Goal: Task Accomplishment & Management: Use online tool/utility

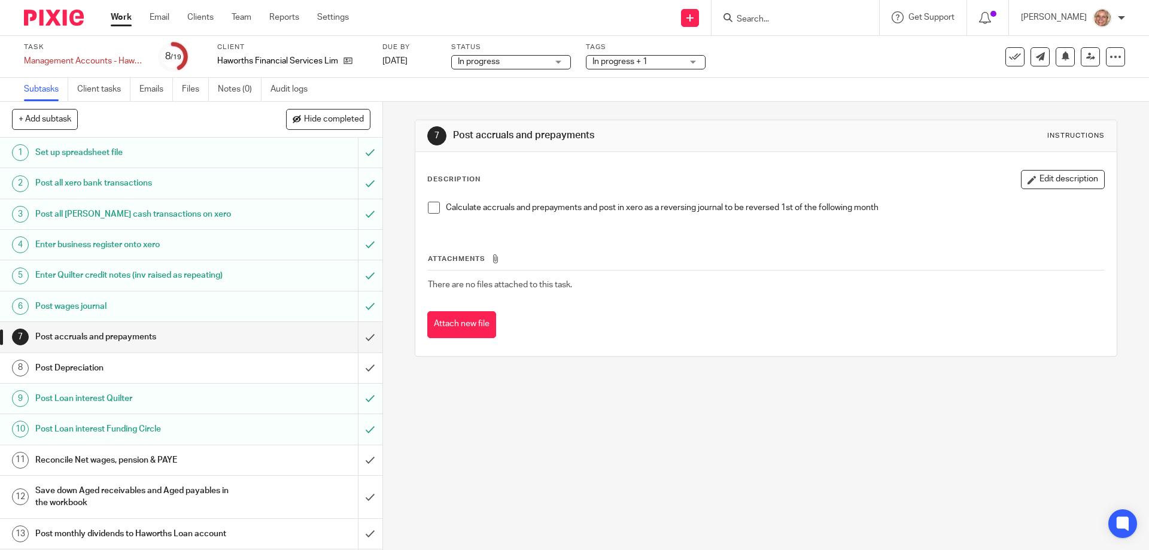
scroll to position [180, 0]
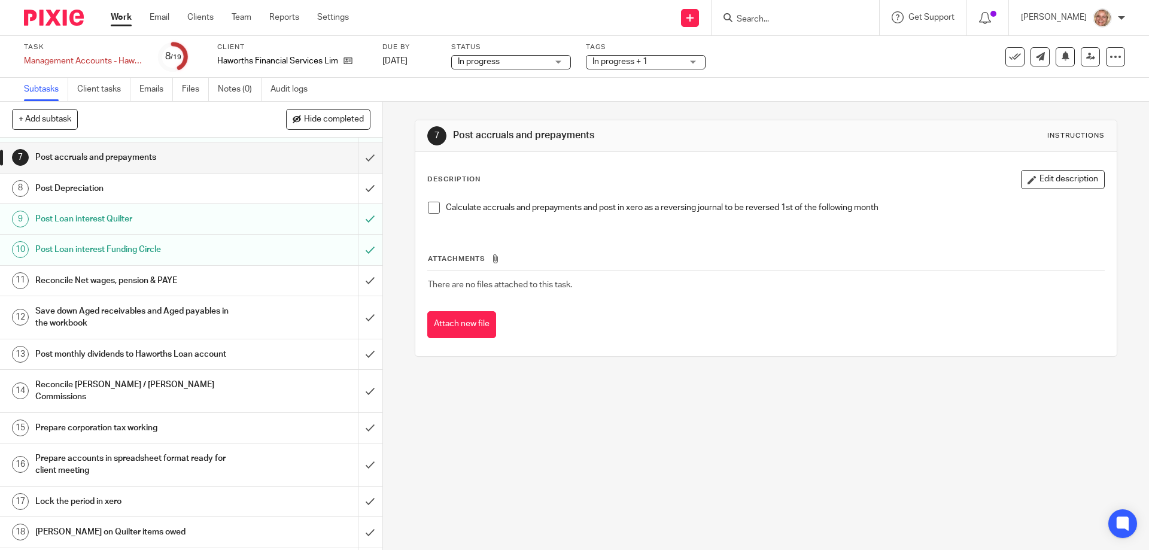
click at [431, 206] on span at bounding box center [434, 208] width 12 height 12
click at [355, 154] on input "submit" at bounding box center [191, 157] width 382 height 30
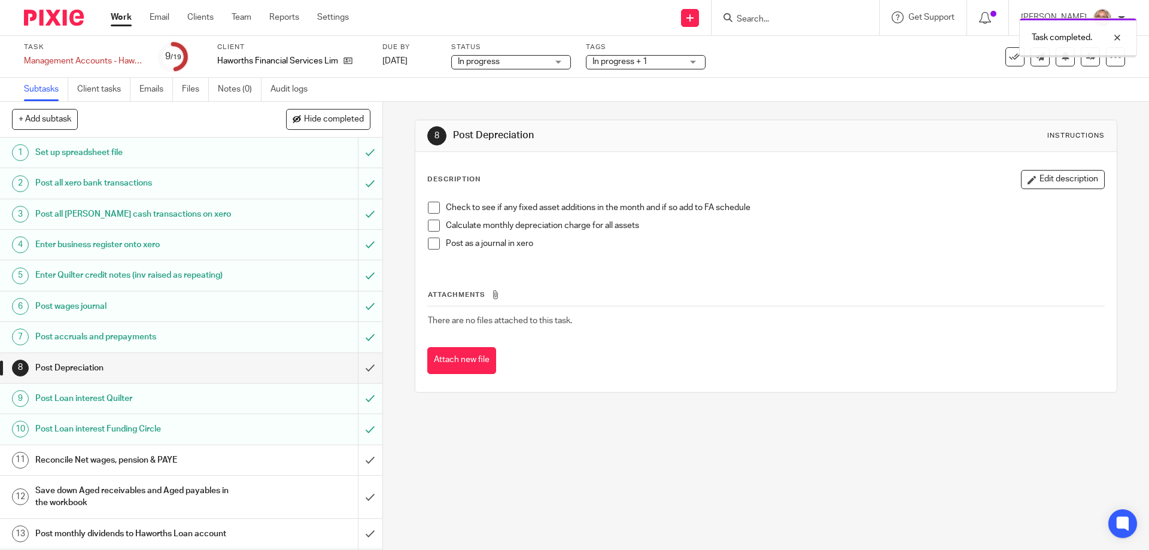
scroll to position [180, 0]
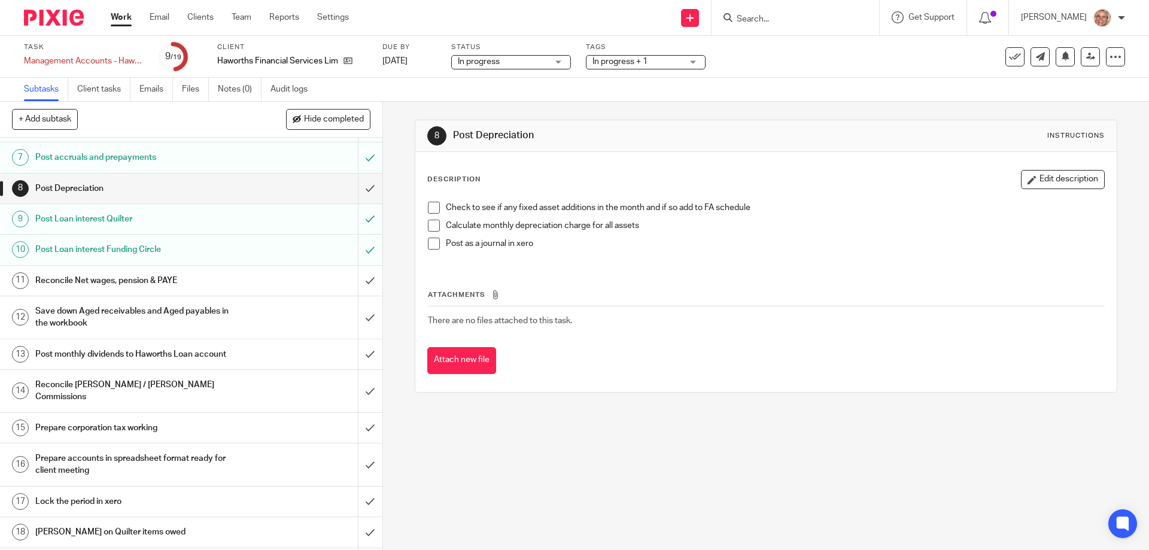
click at [432, 206] on span at bounding box center [434, 208] width 12 height 12
click at [428, 226] on span at bounding box center [434, 226] width 12 height 12
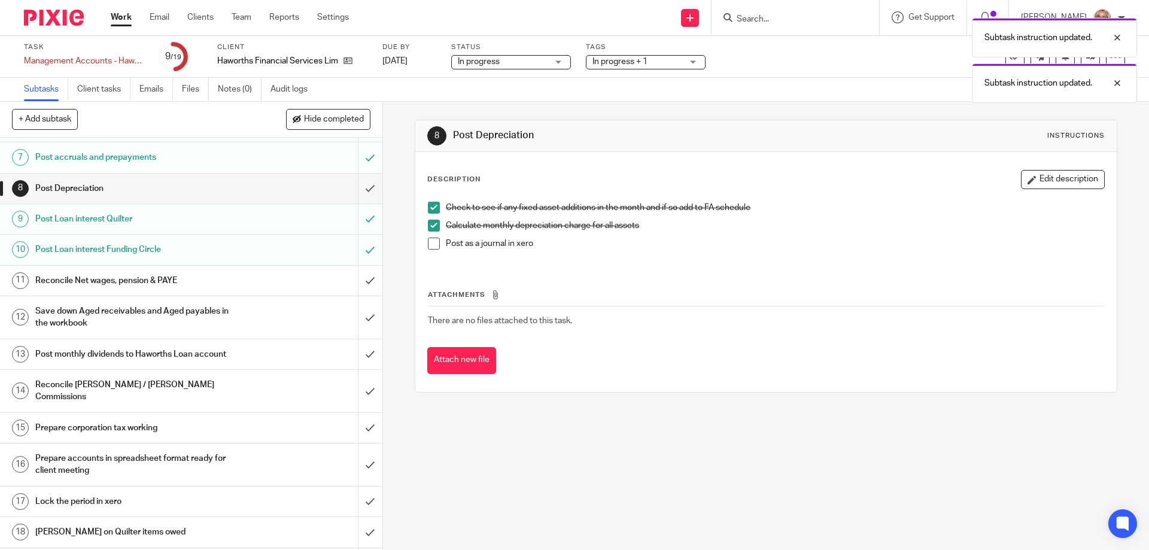
click at [433, 244] on span at bounding box center [434, 244] width 12 height 12
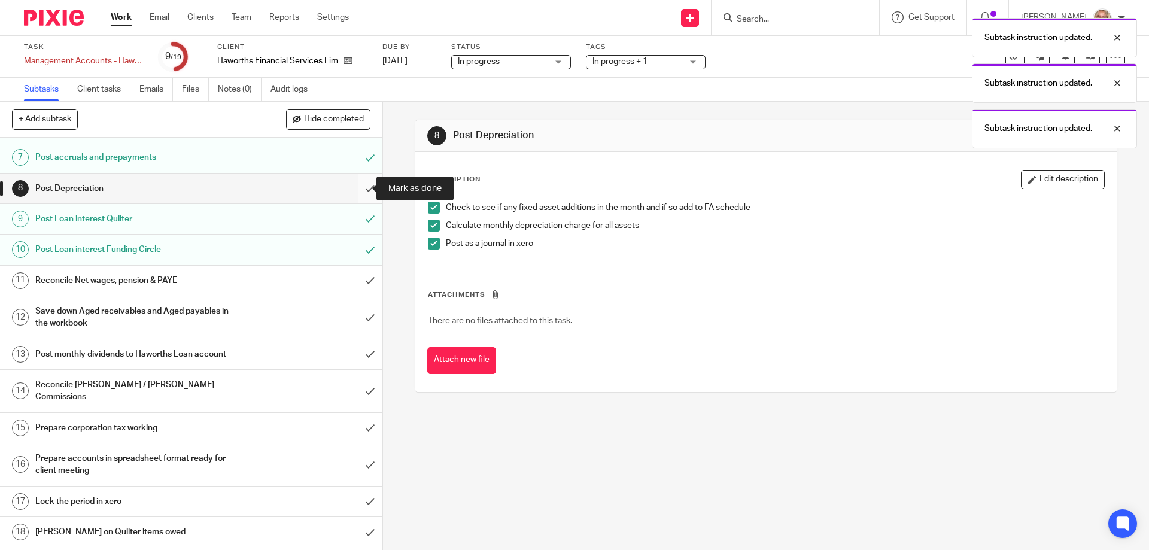
click at [359, 187] on input "submit" at bounding box center [191, 189] width 382 height 30
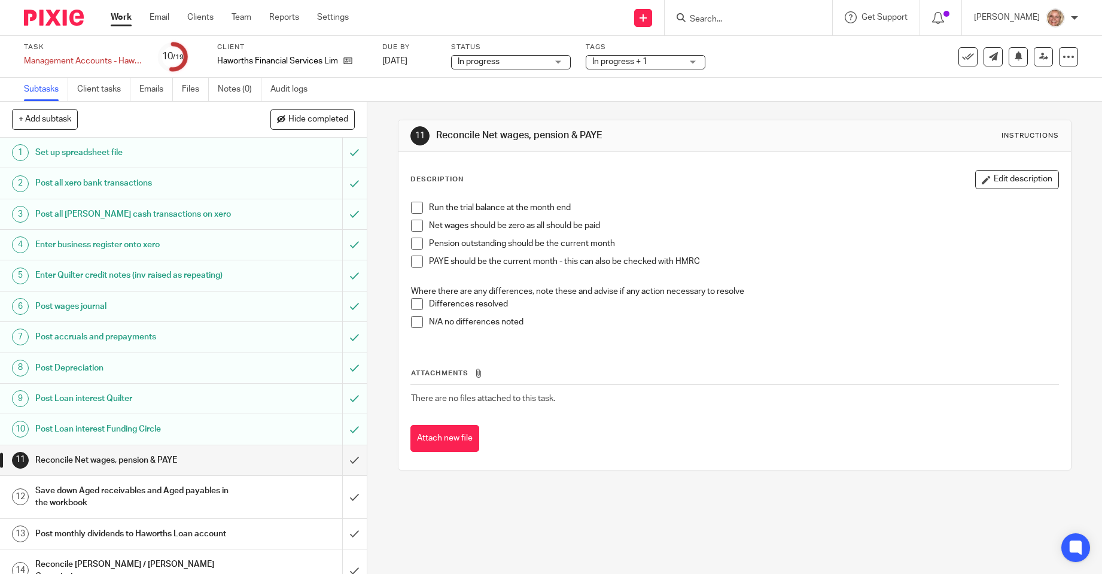
click at [413, 205] on span at bounding box center [417, 208] width 12 height 12
click at [418, 223] on span at bounding box center [417, 226] width 12 height 12
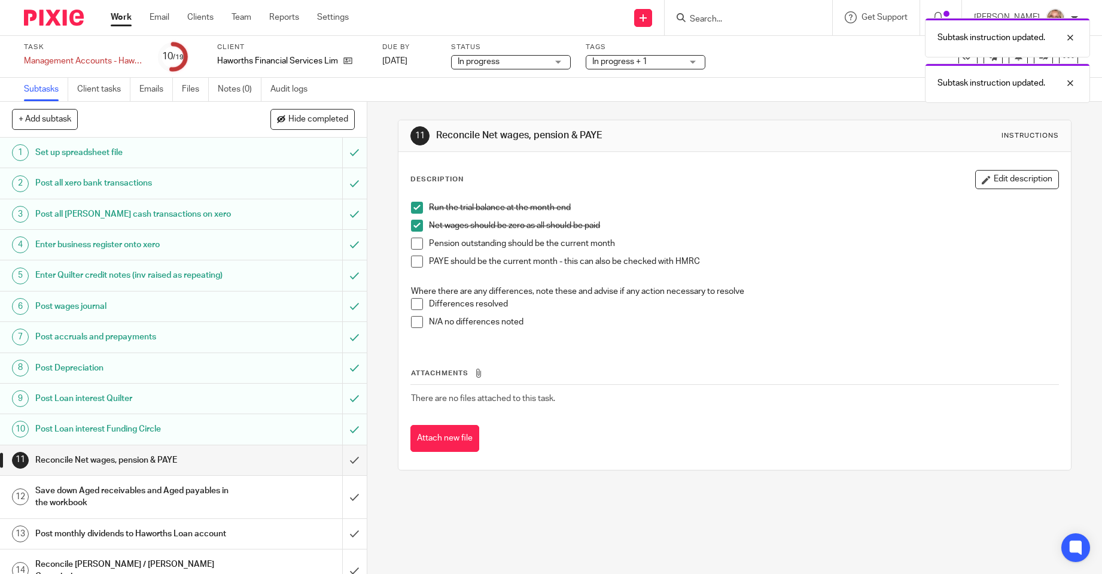
click at [411, 241] on span at bounding box center [417, 244] width 12 height 12
click at [419, 264] on span at bounding box center [417, 262] width 12 height 12
click at [415, 321] on span at bounding box center [417, 322] width 12 height 12
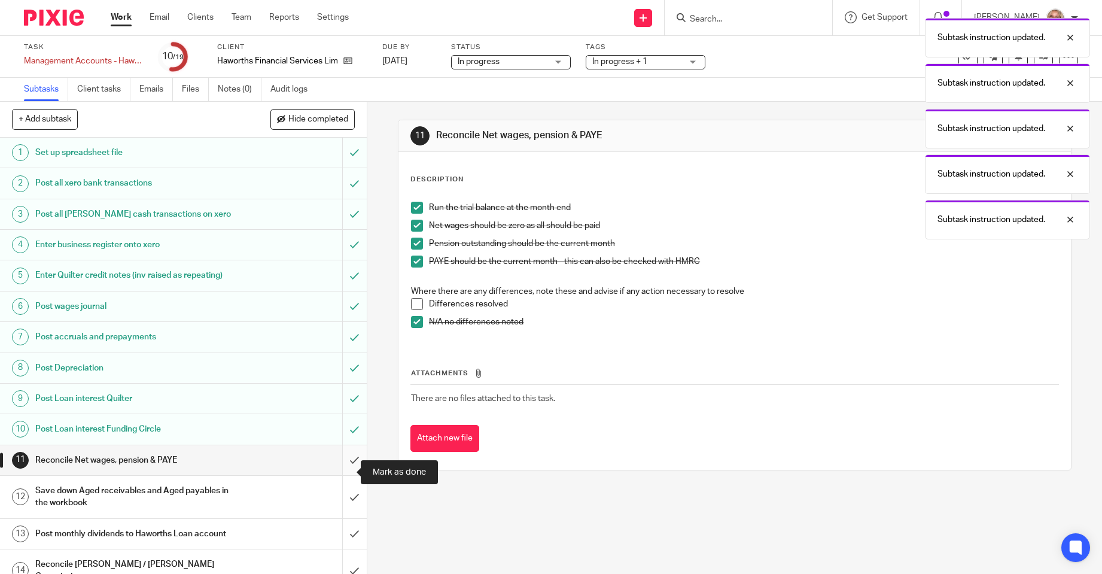
click at [341, 469] on input "submit" at bounding box center [183, 460] width 367 height 30
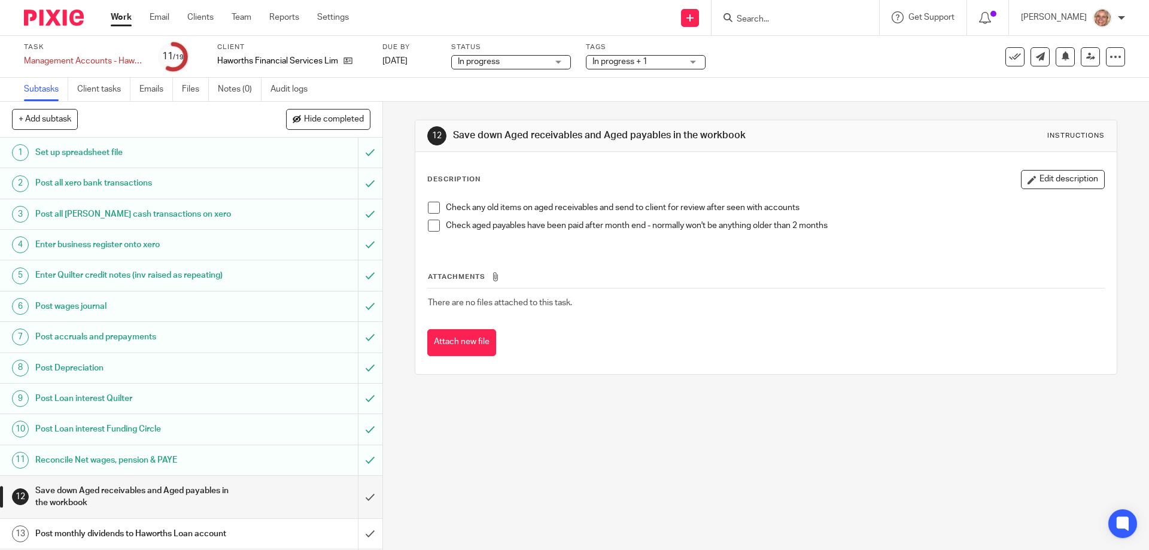
click at [433, 225] on span at bounding box center [434, 226] width 12 height 12
click at [431, 206] on span at bounding box center [434, 208] width 12 height 12
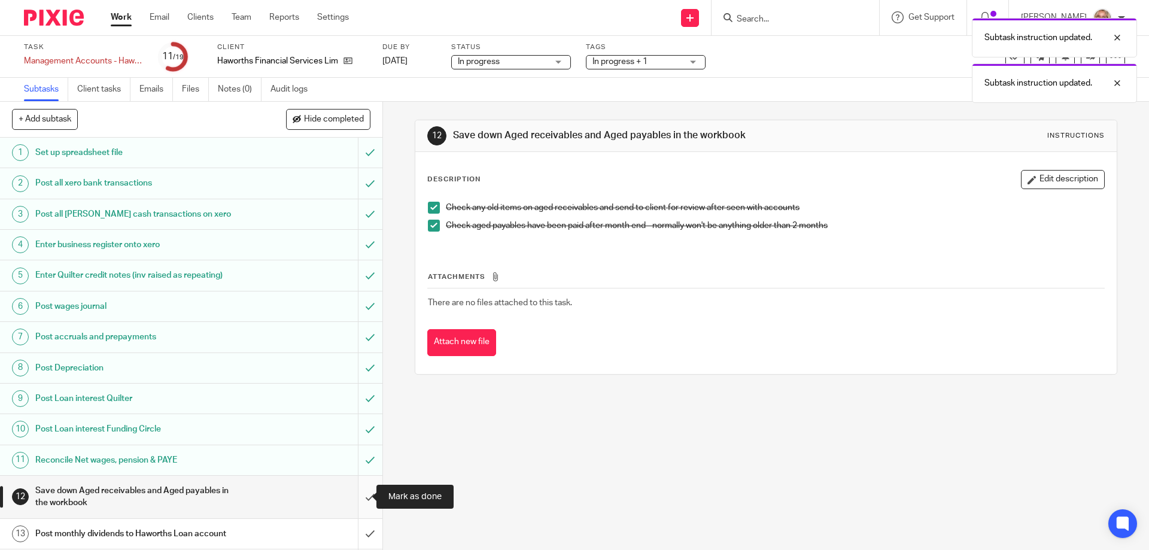
click at [357, 495] on input "submit" at bounding box center [191, 497] width 382 height 42
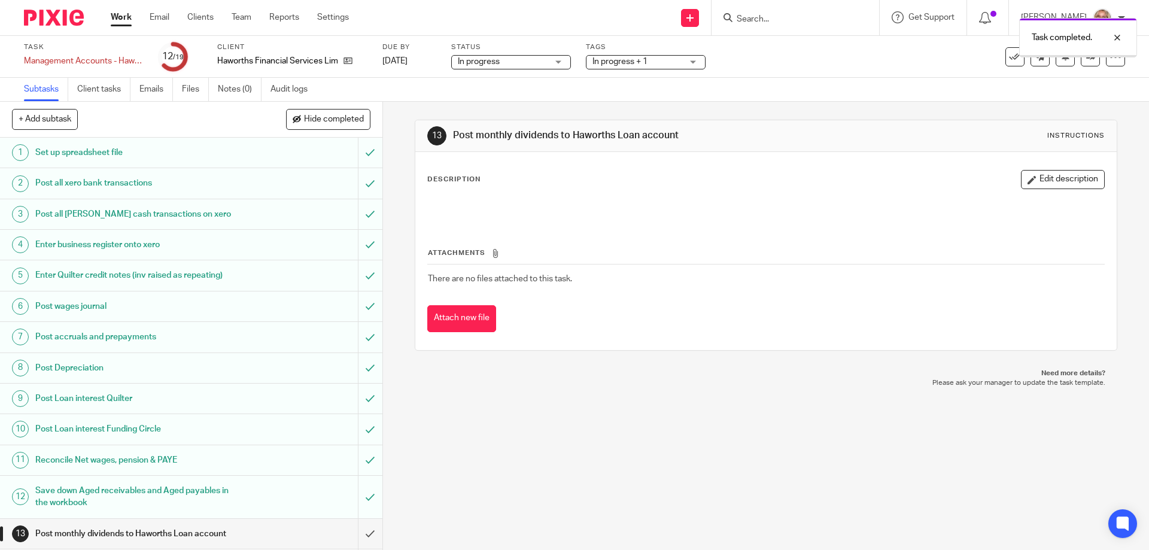
scroll to position [196, 0]
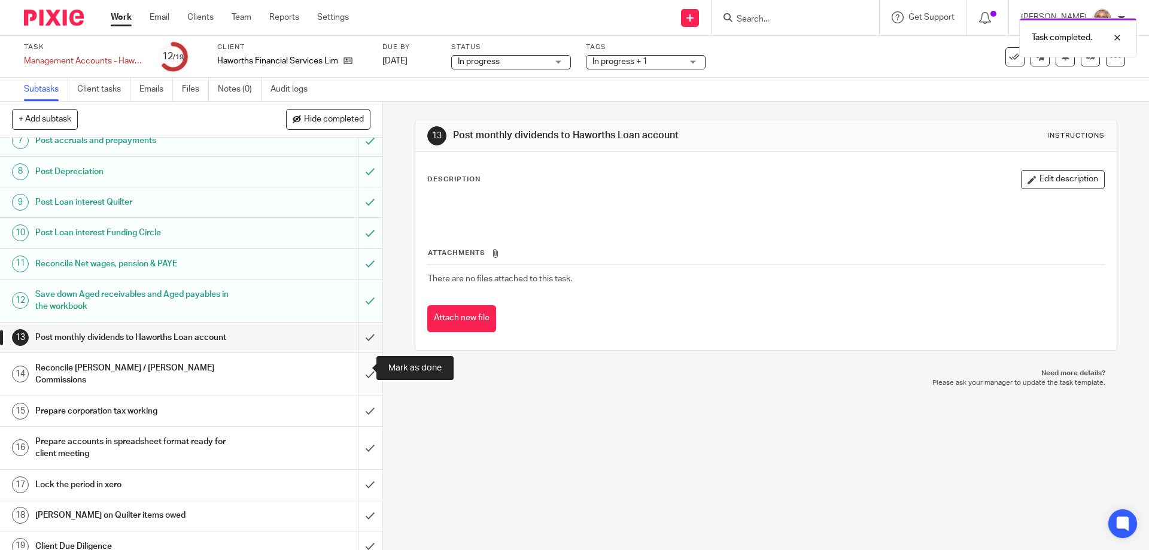
click at [357, 368] on input "submit" at bounding box center [191, 374] width 382 height 42
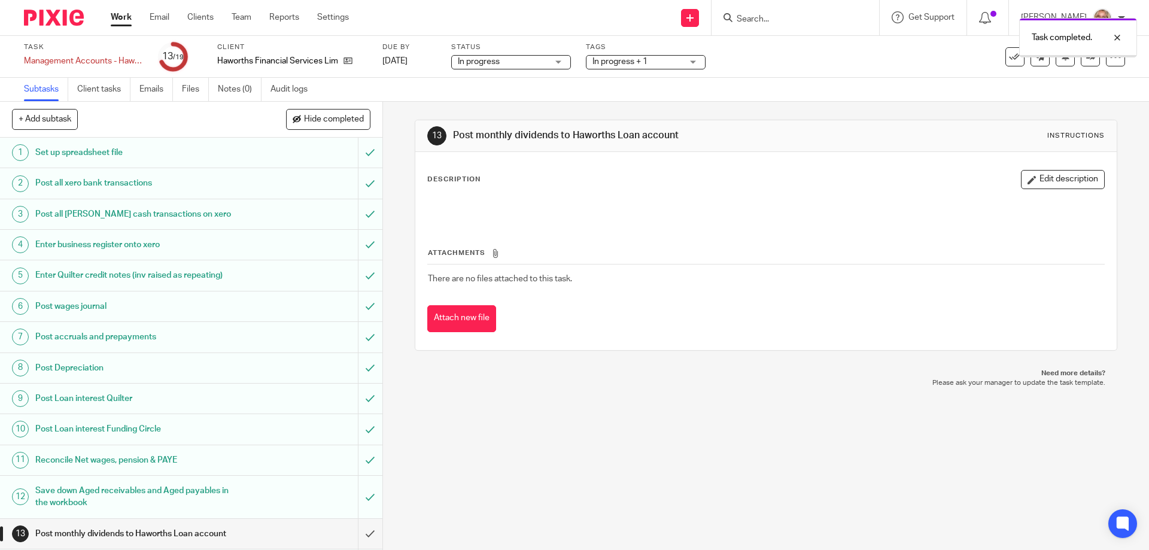
scroll to position [196, 0]
